Goal: Book appointment/travel/reservation

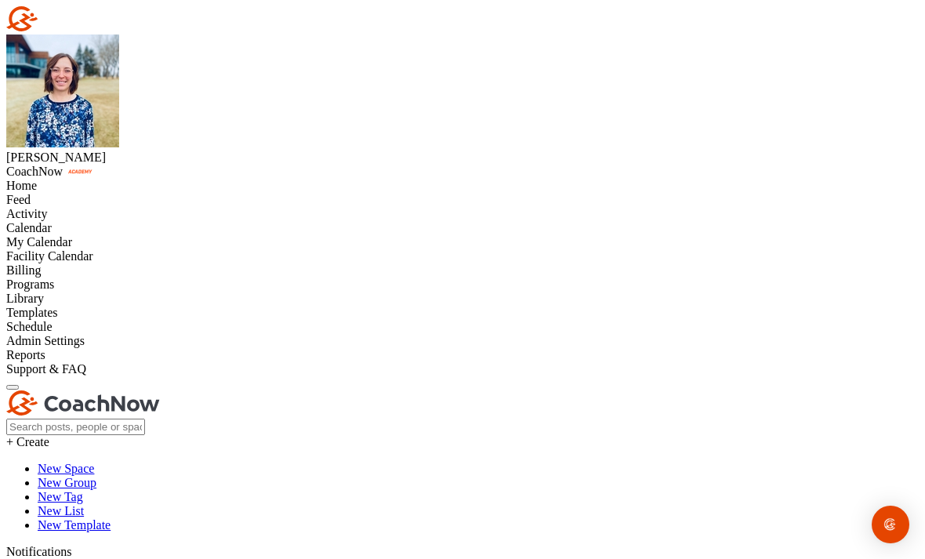
scroll to position [271, 0]
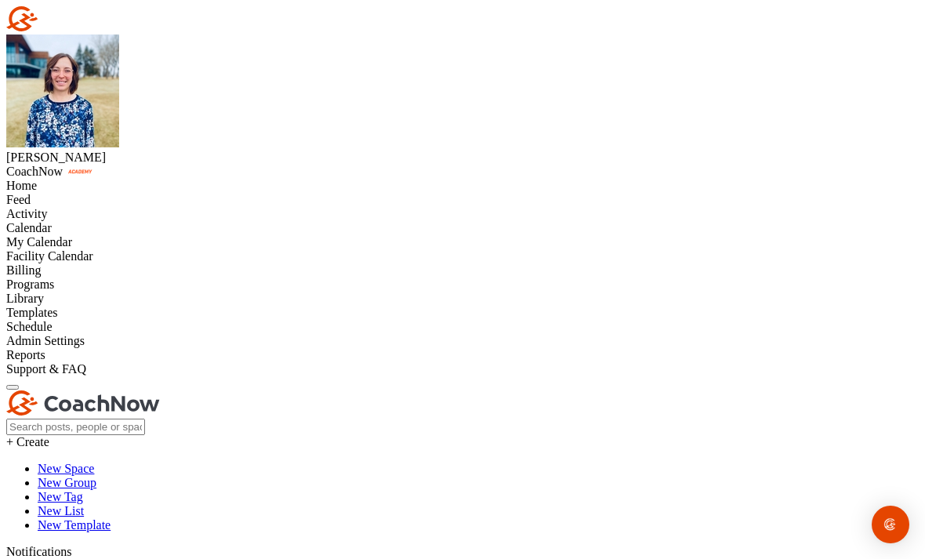
scroll to position [514, 0]
